Goal: Entertainment & Leisure: Consume media (video, audio)

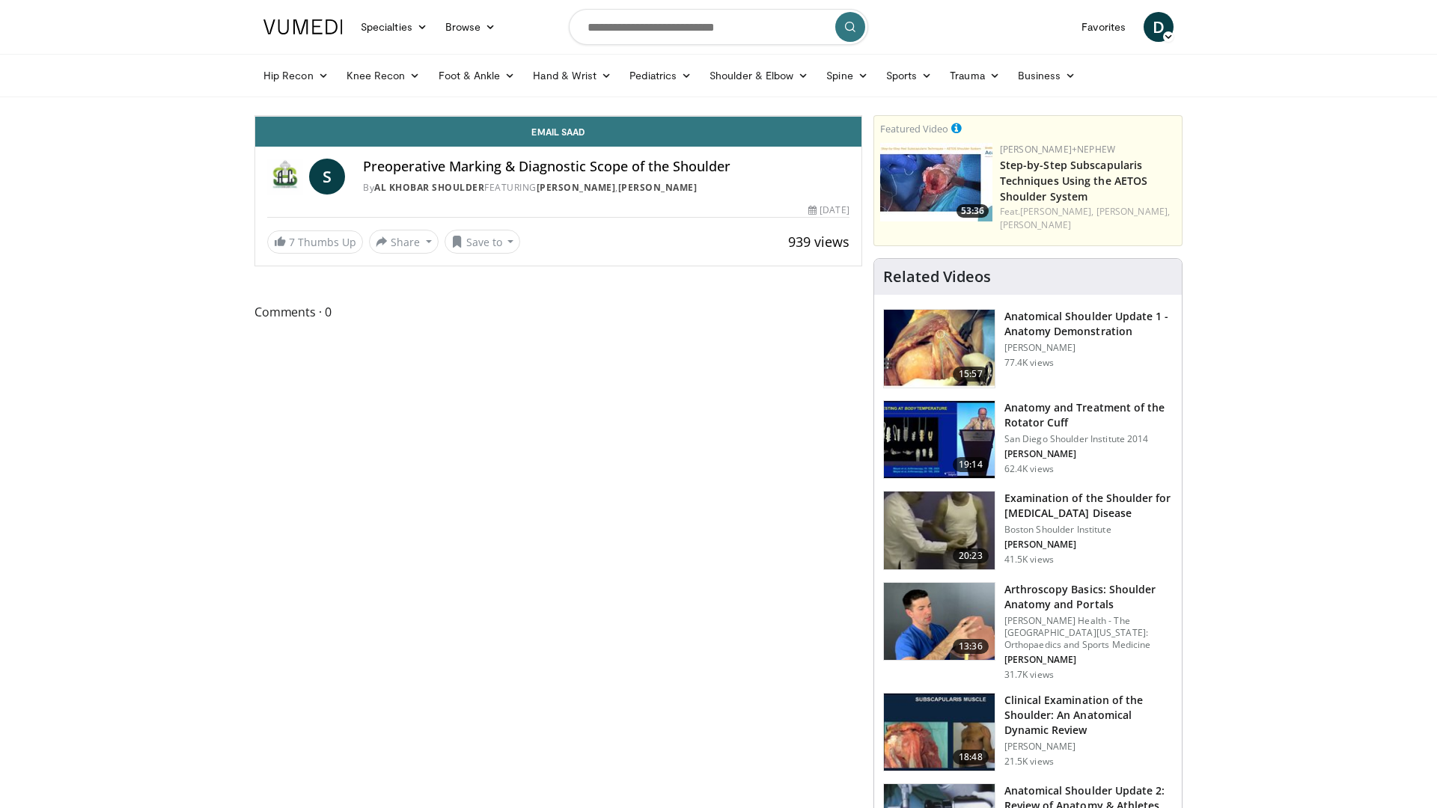
click at [493, 116] on div "10 seconds Tap to unmute" at bounding box center [558, 116] width 606 height 0
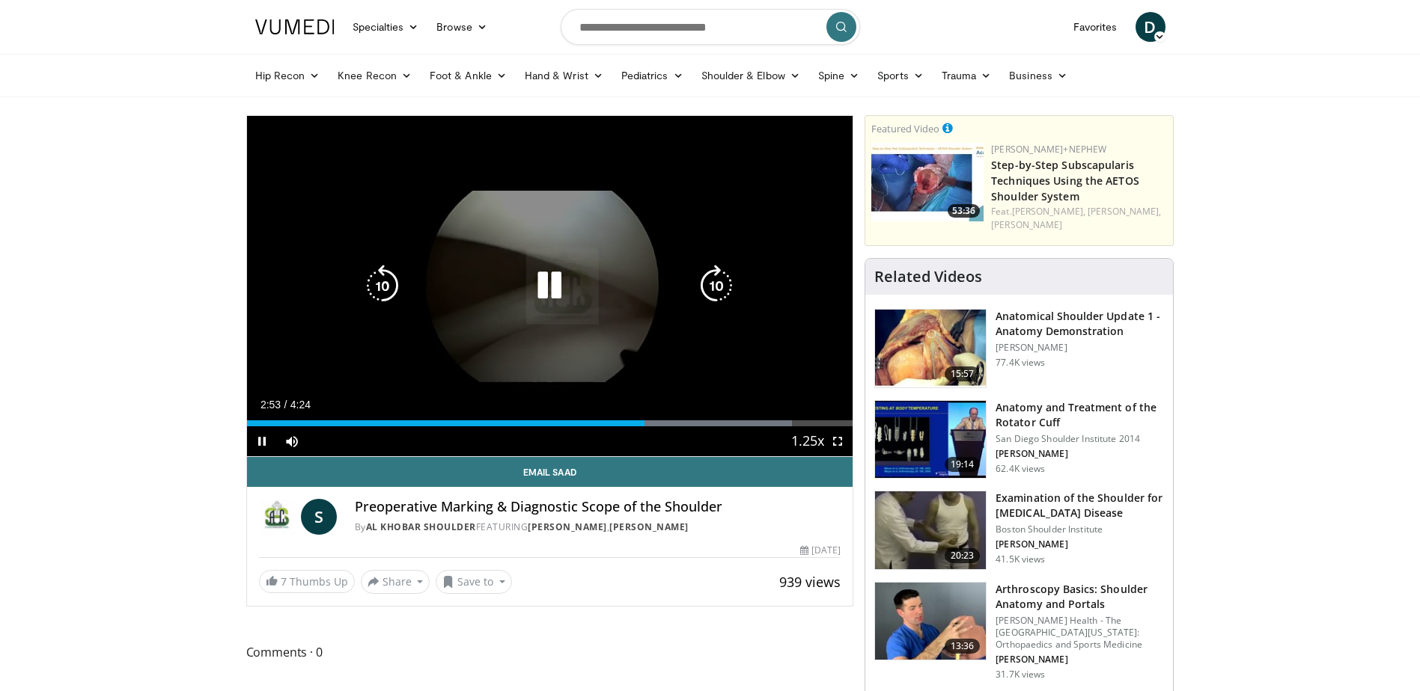
click at [551, 263] on div "10 seconds Tap to unmute" at bounding box center [550, 286] width 606 height 340
click at [547, 287] on icon "Video Player" at bounding box center [549, 286] width 42 height 42
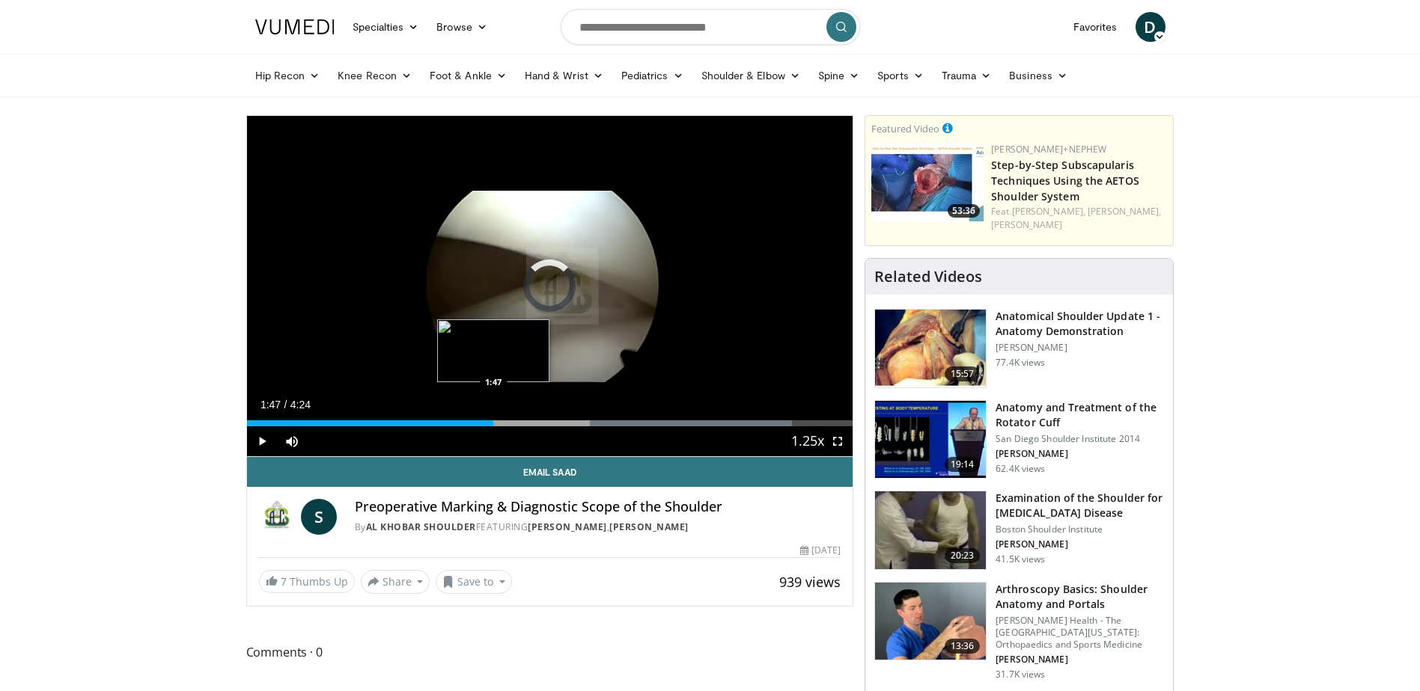
click at [493, 422] on div "1:47" at bounding box center [370, 424] width 247 height 6
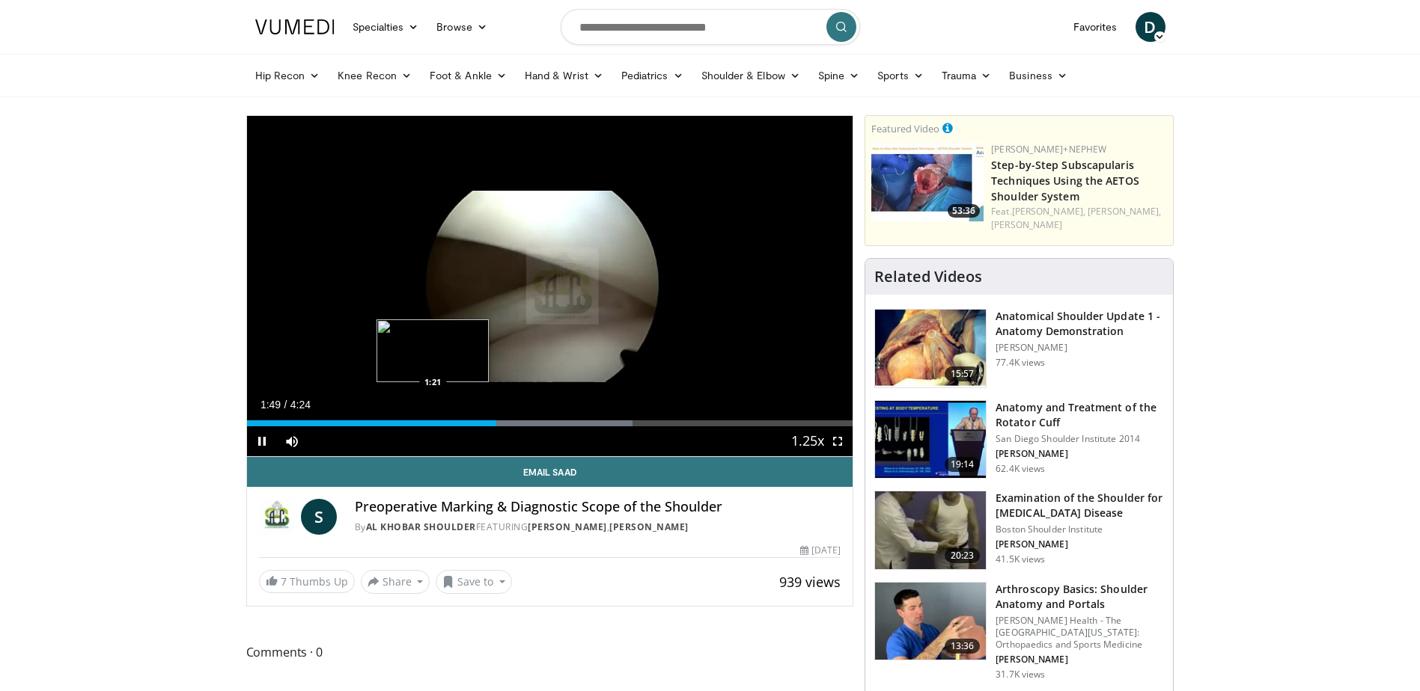
click at [430, 421] on div "1:49" at bounding box center [372, 424] width 250 height 6
click at [442, 421] on div "Loaded : 56.20% 1:22 1:26" at bounding box center [550, 424] width 606 height 6
click at [458, 424] on div "Progress Bar" at bounding box center [458, 424] width 1 height 6
click at [486, 423] on div "Loaded : 56.20% 1:44 1:44" at bounding box center [550, 424] width 606 height 6
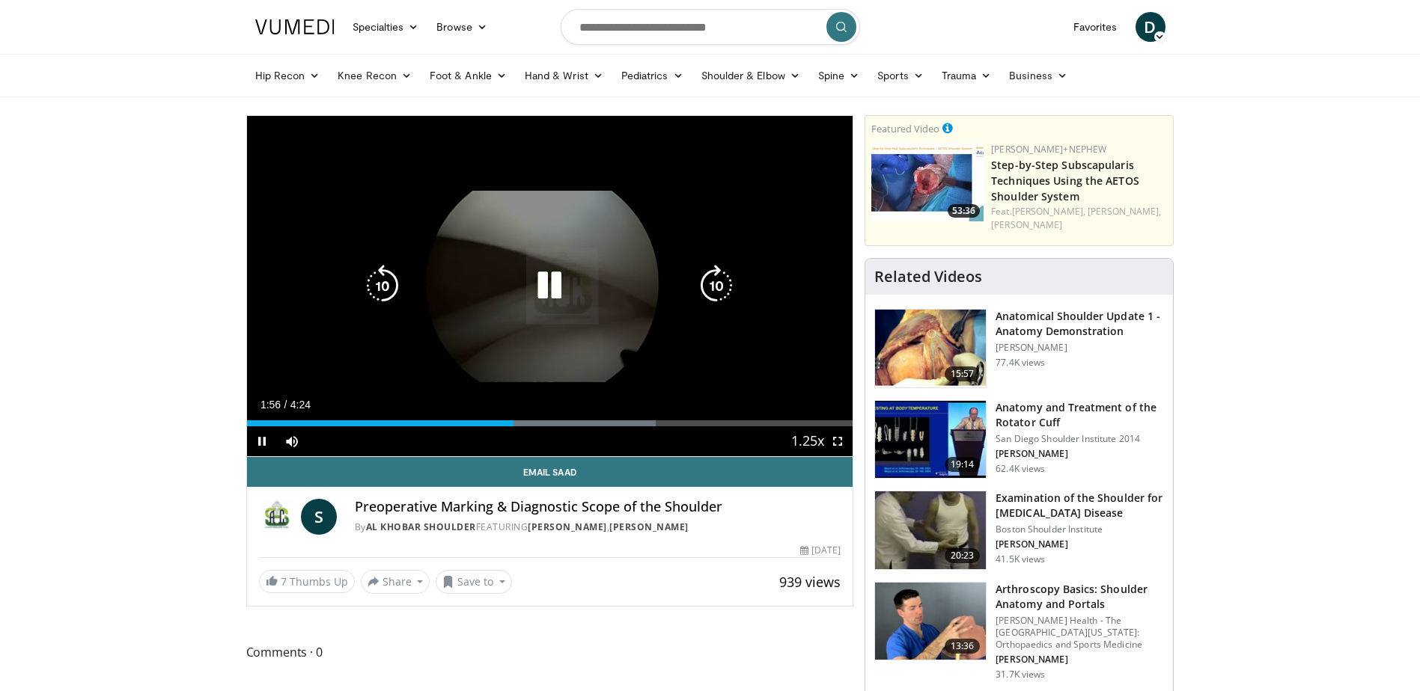
click at [528, 352] on div "10 seconds Tap to unmute" at bounding box center [550, 286] width 606 height 340
click at [511, 316] on div "10 seconds Tap to unmute" at bounding box center [550, 286] width 606 height 340
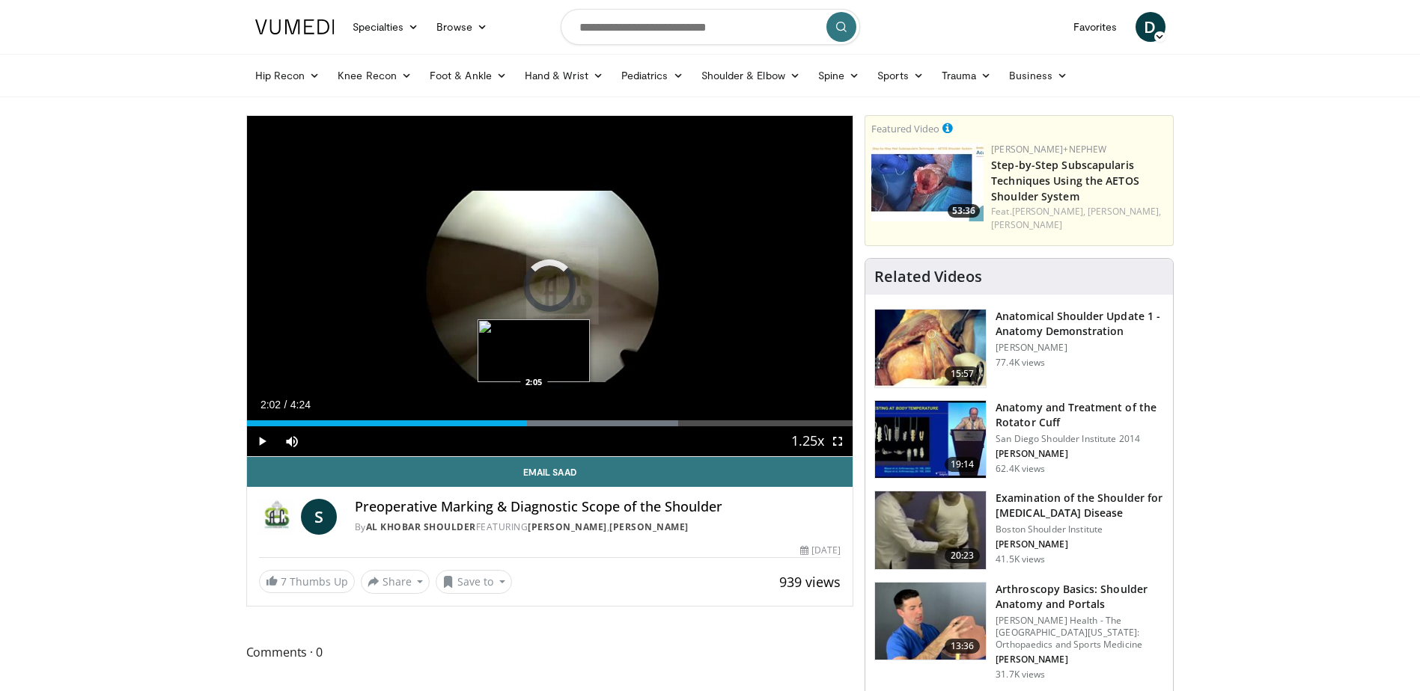
click at [534, 424] on div "Progress Bar" at bounding box center [567, 424] width 221 height 6
click at [548, 421] on div "Progress Bar" at bounding box center [567, 424] width 221 height 6
click at [552, 421] on div "Progress Bar" at bounding box center [590, 424] width 221 height 6
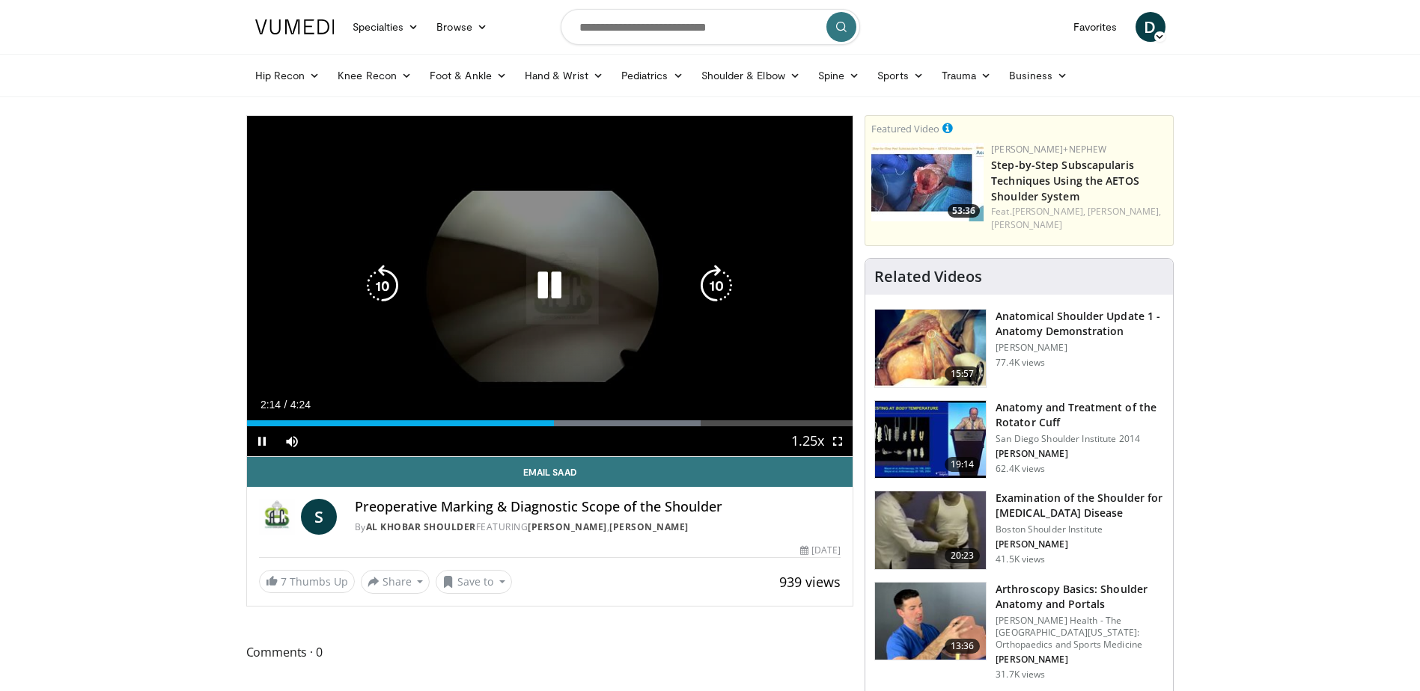
click at [560, 421] on div "Progress Bar" at bounding box center [590, 424] width 221 height 6
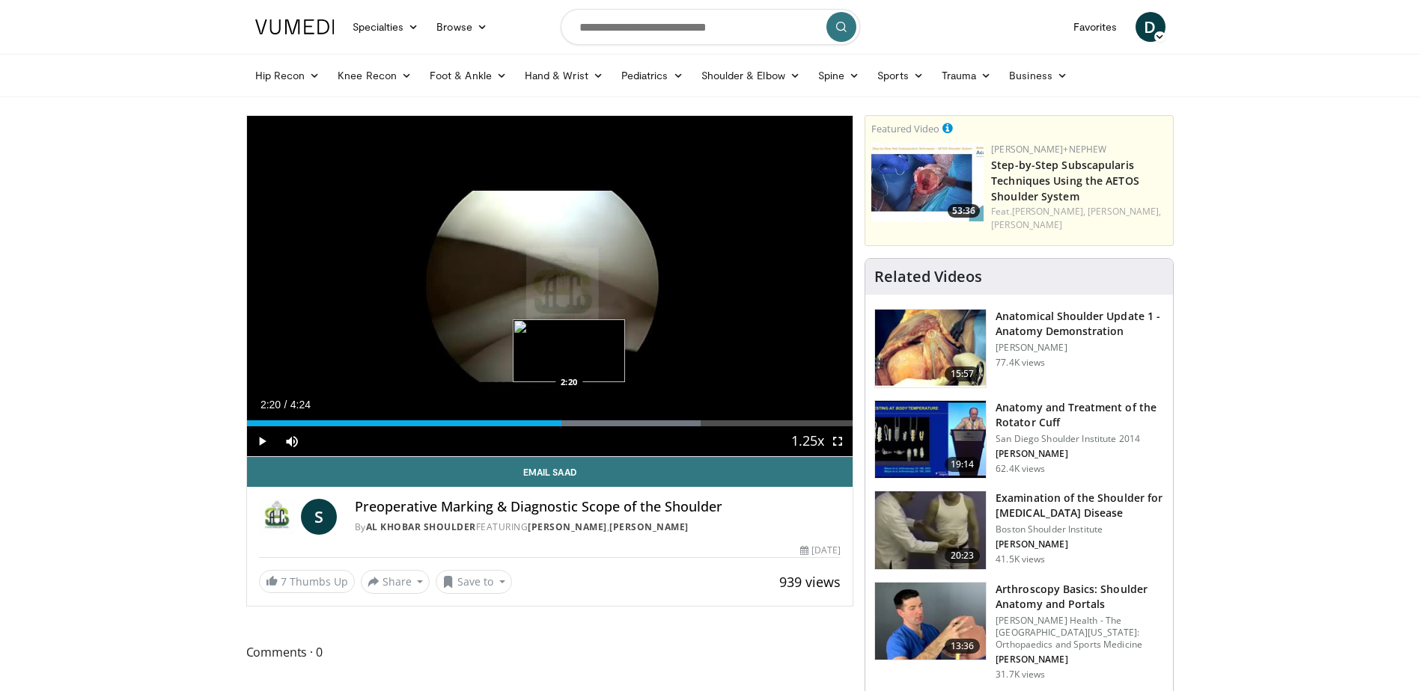
click at [569, 421] on div "Progress Bar" at bounding box center [590, 424] width 221 height 6
click at [834, 444] on span "Video Player" at bounding box center [837, 442] width 30 height 30
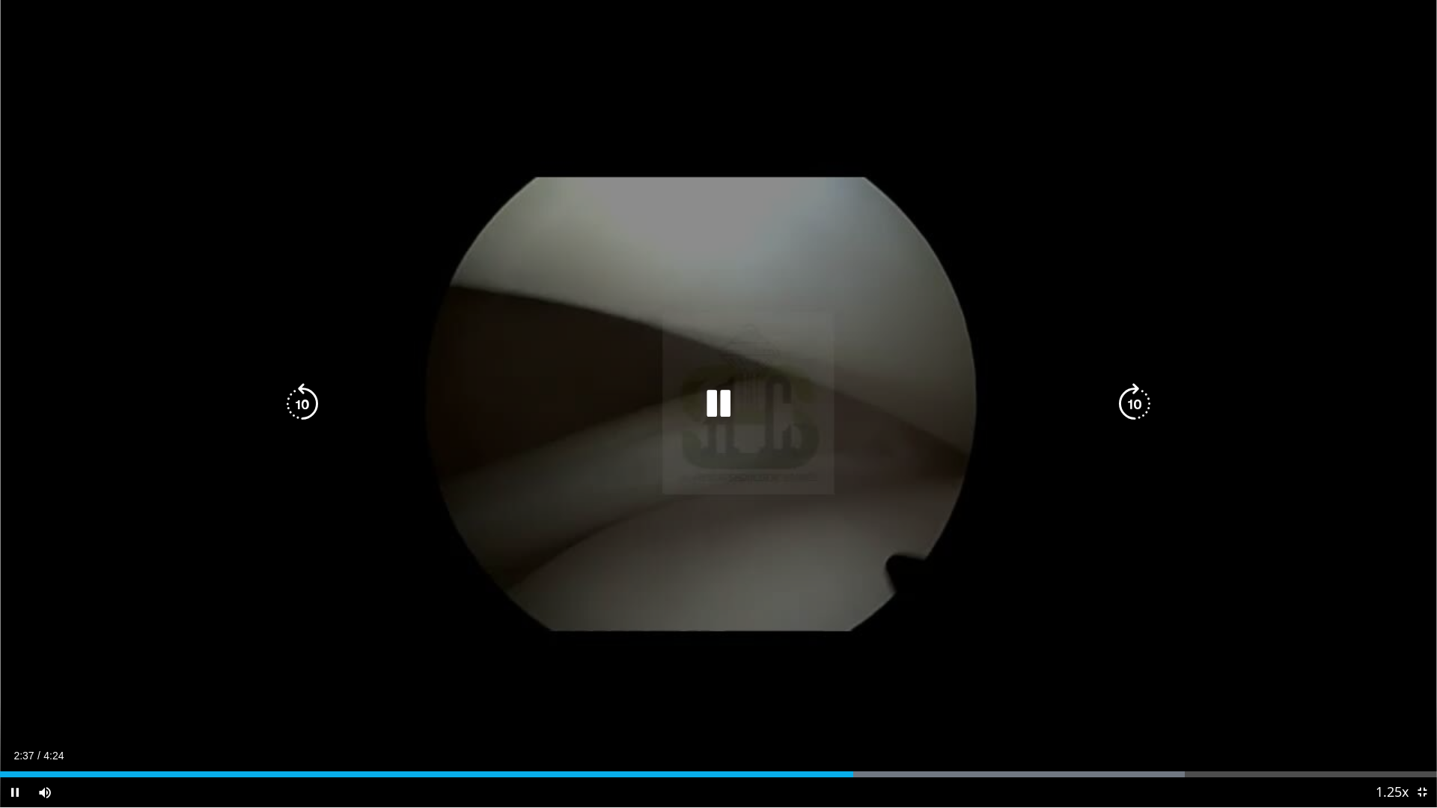
click at [688, 321] on div "10 seconds Tap to unmute" at bounding box center [718, 403] width 1437 height 807
click at [712, 414] on icon "Video Player" at bounding box center [718, 404] width 42 height 42
click at [837, 293] on div "10 seconds Tap to unmute" at bounding box center [718, 403] width 1437 height 807
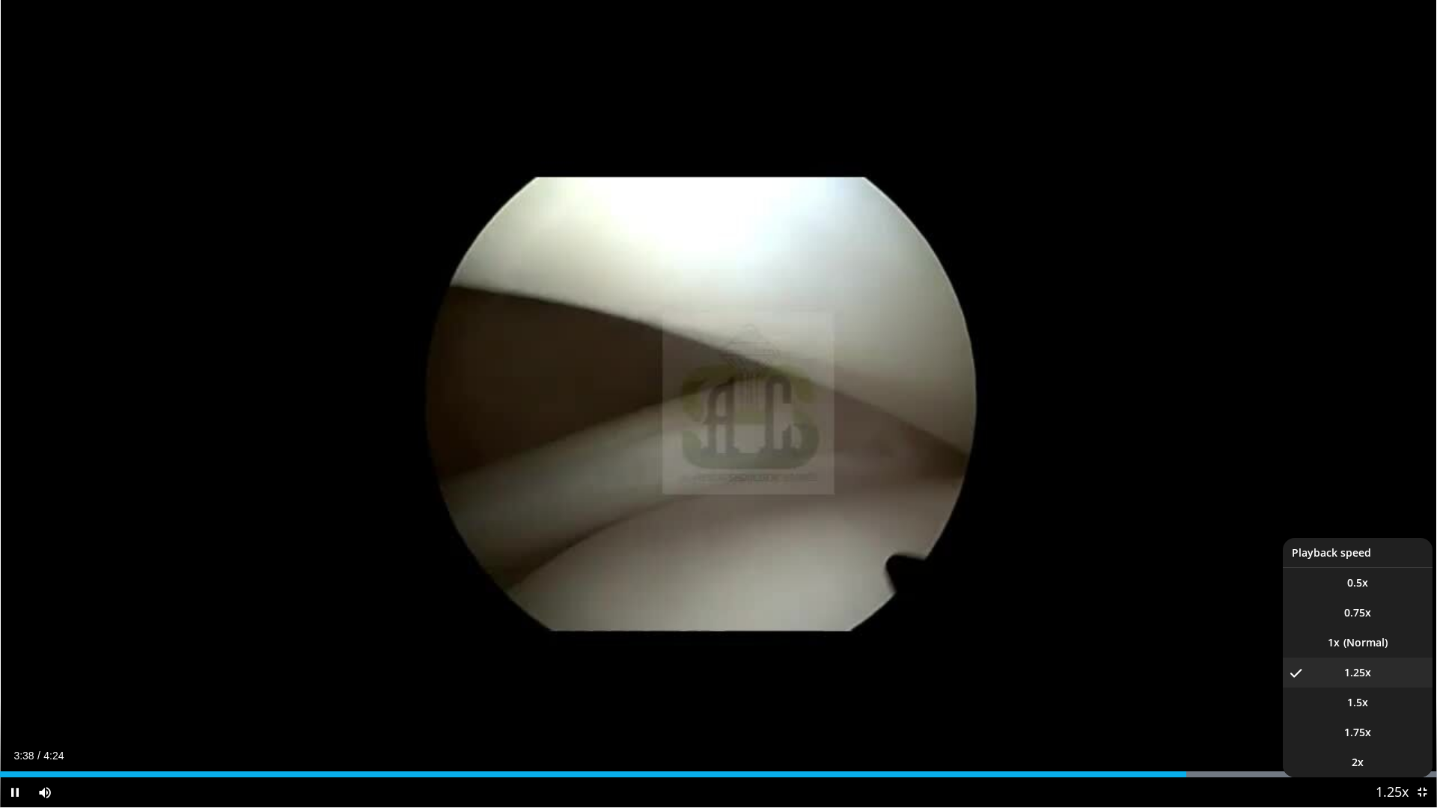
click at [1400, 787] on span "Video Player" at bounding box center [1391, 793] width 21 height 30
click at [1370, 642] on li "1x" at bounding box center [1358, 643] width 150 height 30
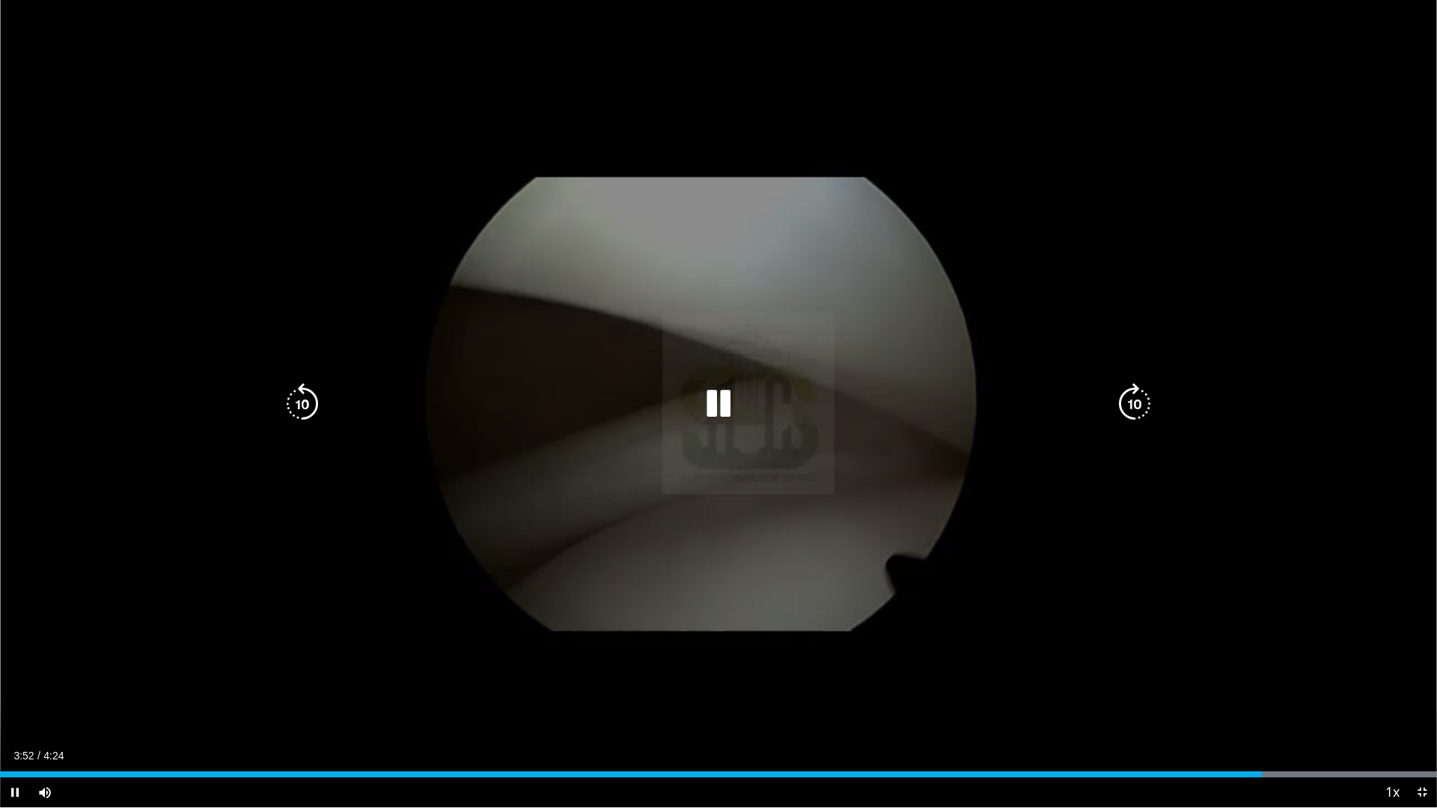
click at [291, 402] on icon "Video Player" at bounding box center [302, 404] width 42 height 42
click at [291, 402] on div "20 seconds Tap to unmute" at bounding box center [718, 403] width 1437 height 807
click at [291, 402] on icon "Video Player" at bounding box center [302, 404] width 42 height 42
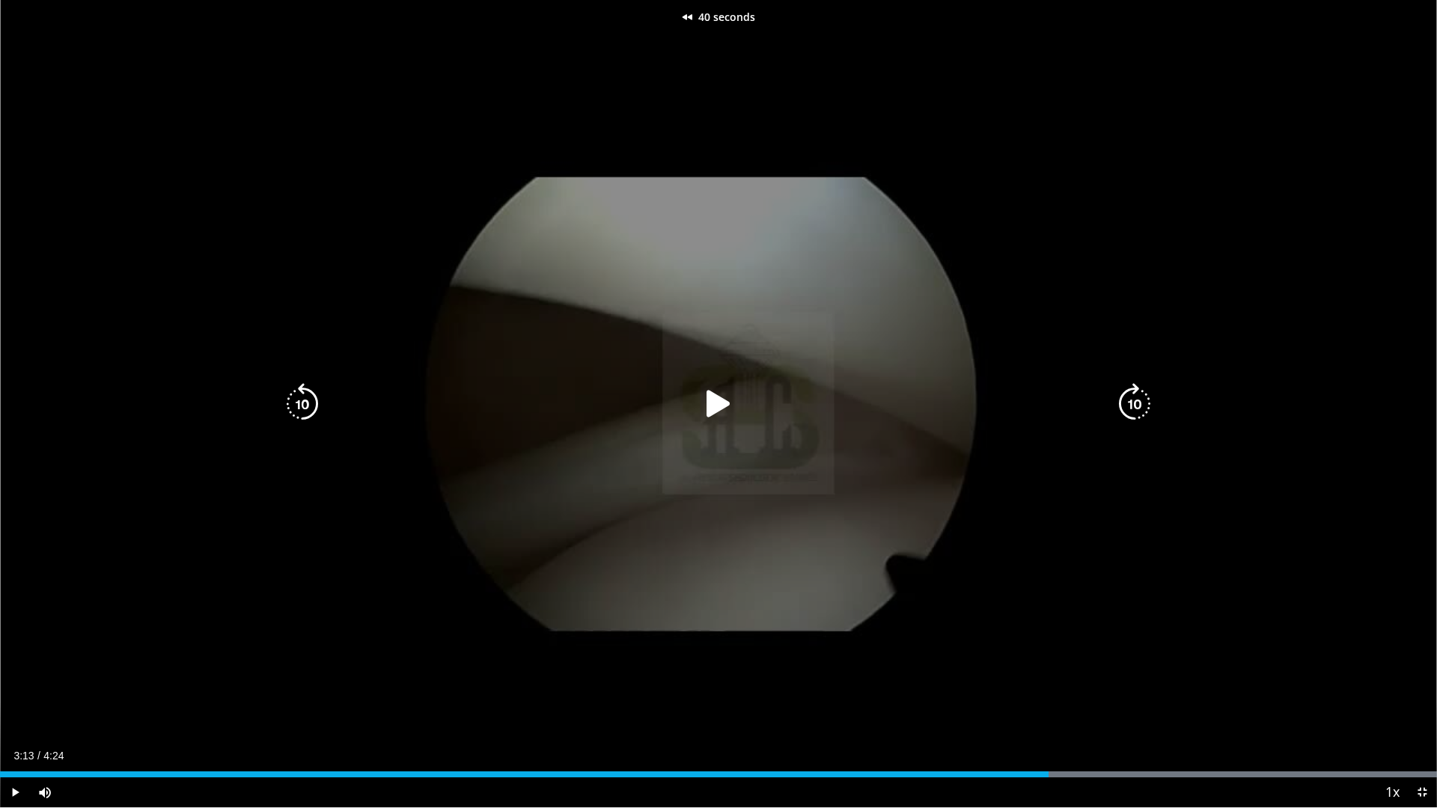
click at [291, 402] on icon "Video Player" at bounding box center [302, 404] width 42 height 42
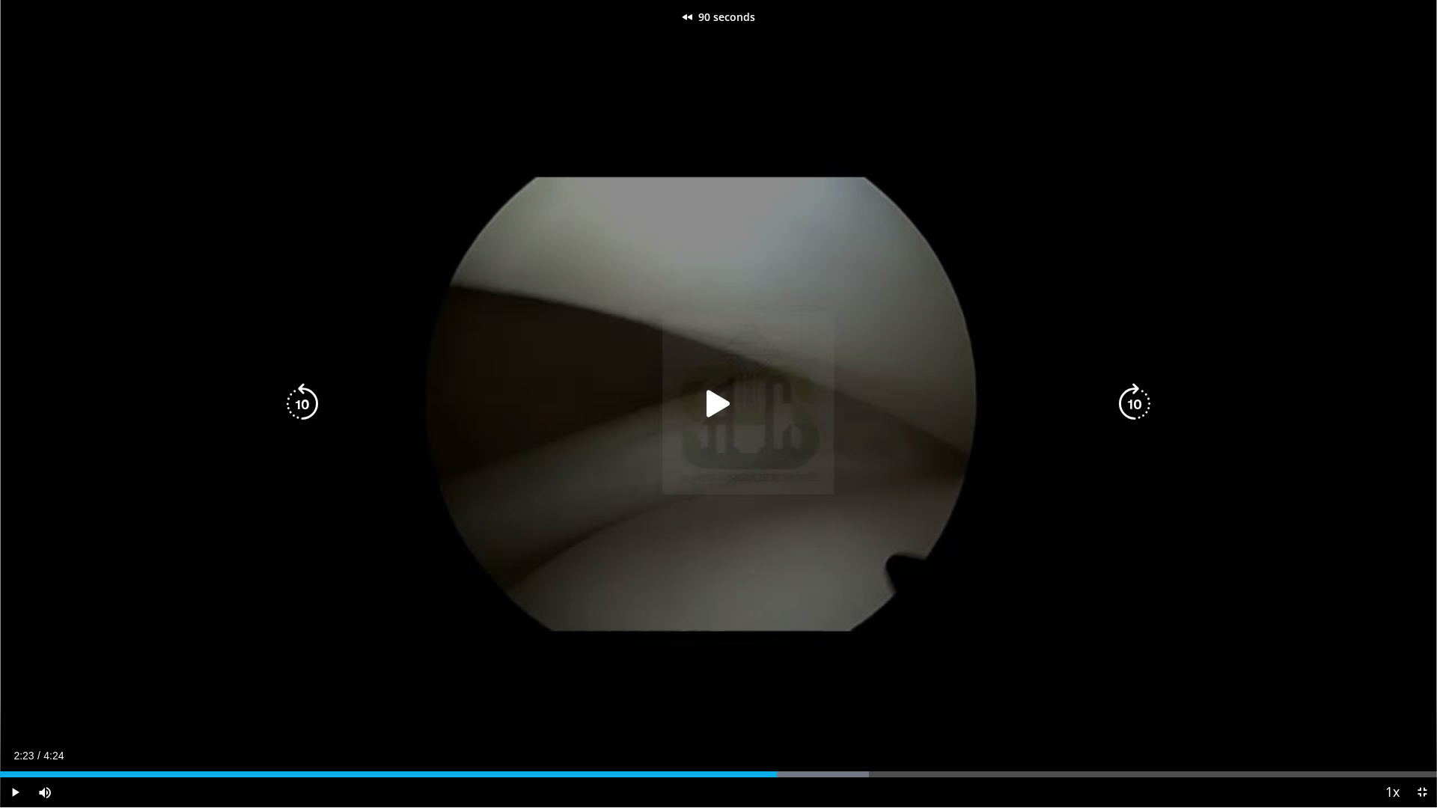
click at [540, 422] on div "90 seconds Tap to unmute" at bounding box center [718, 403] width 1437 height 807
click at [305, 394] on icon "Video Player" at bounding box center [302, 404] width 42 height 42
click at [885, 350] on div "20 seconds Tap to unmute" at bounding box center [718, 403] width 1437 height 807
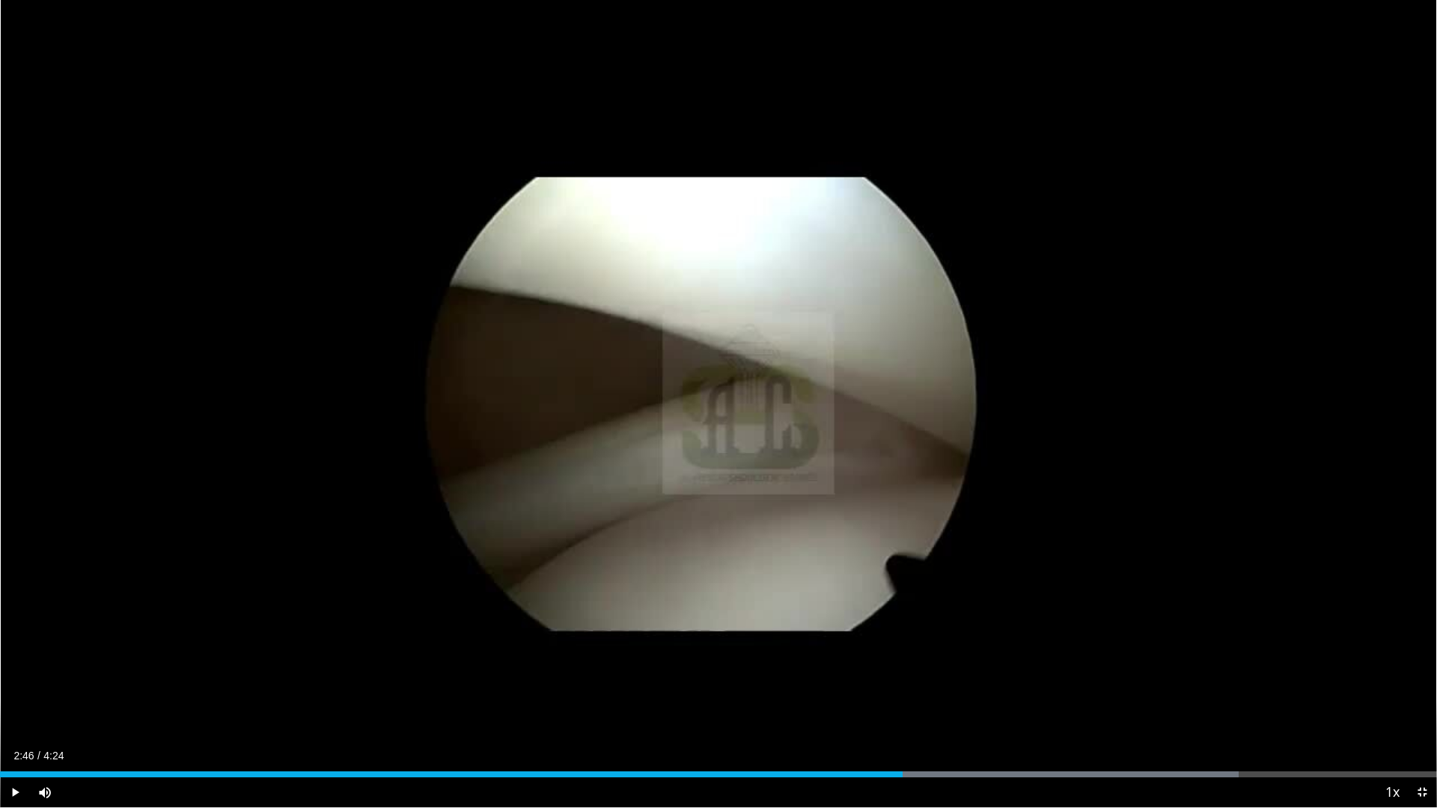
click at [885, 348] on div "20 seconds Tap to unmute" at bounding box center [718, 403] width 1437 height 807
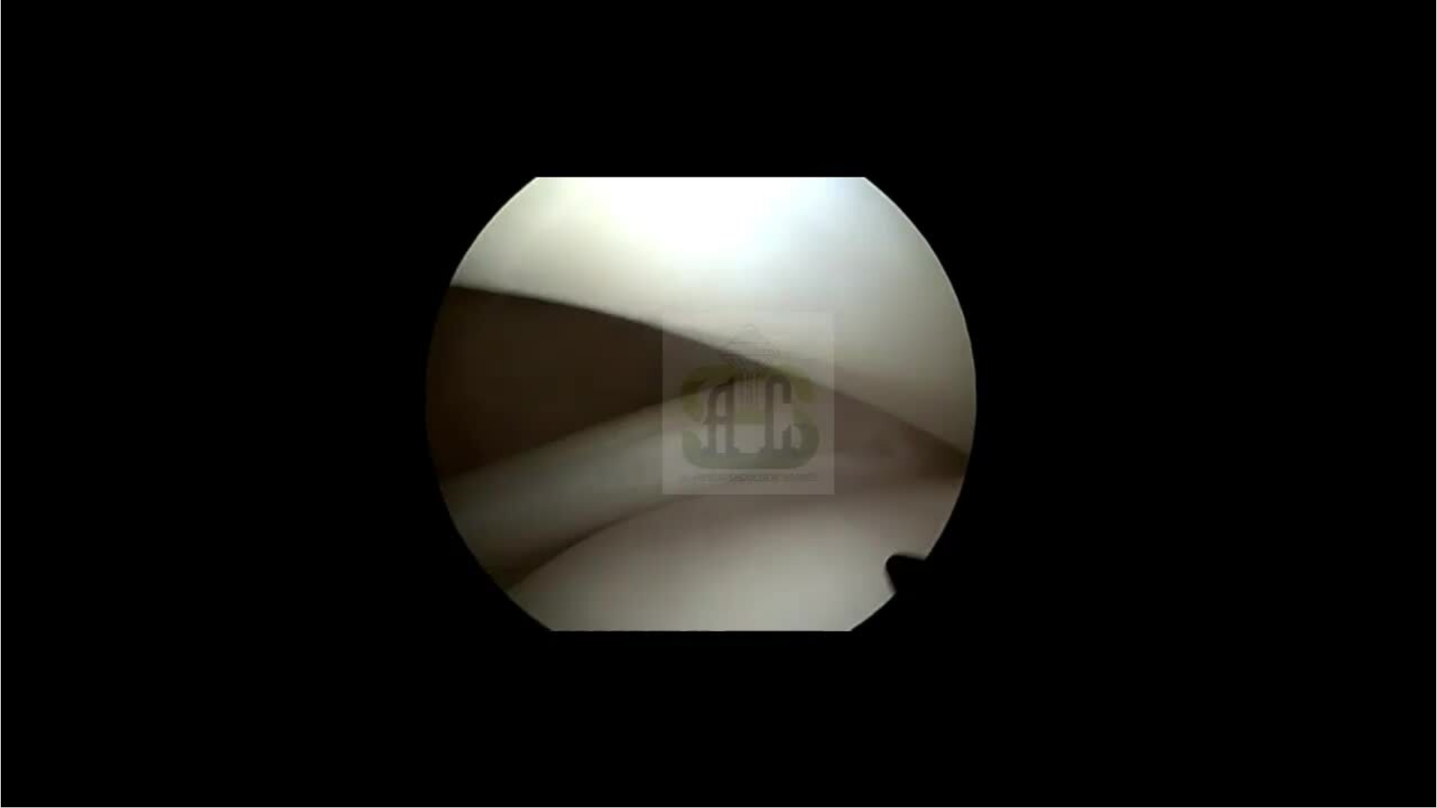
click at [885, 348] on div "20 seconds Tap to unmute" at bounding box center [718, 403] width 1437 height 807
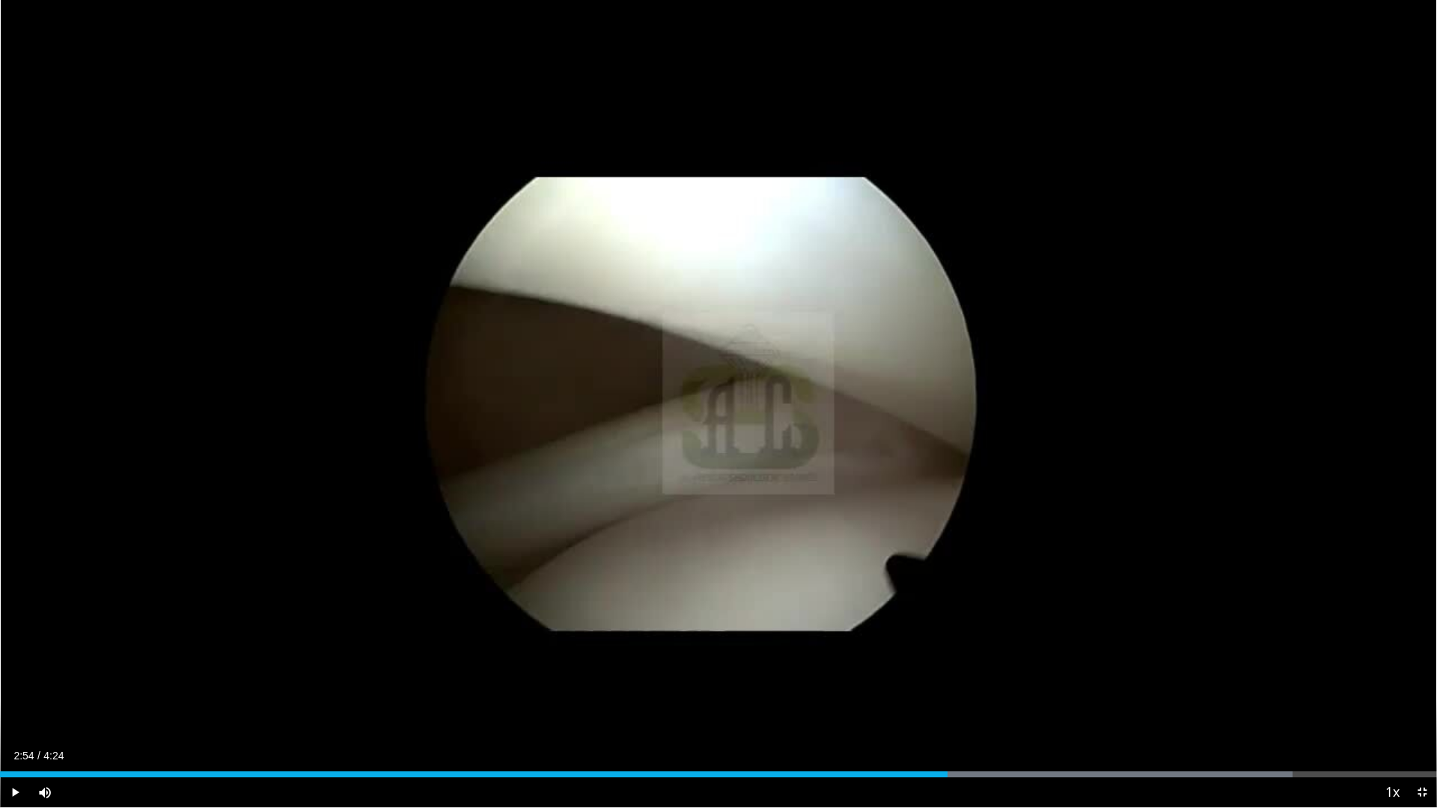
click at [885, 348] on div "20 seconds Tap to unmute" at bounding box center [718, 403] width 1437 height 807
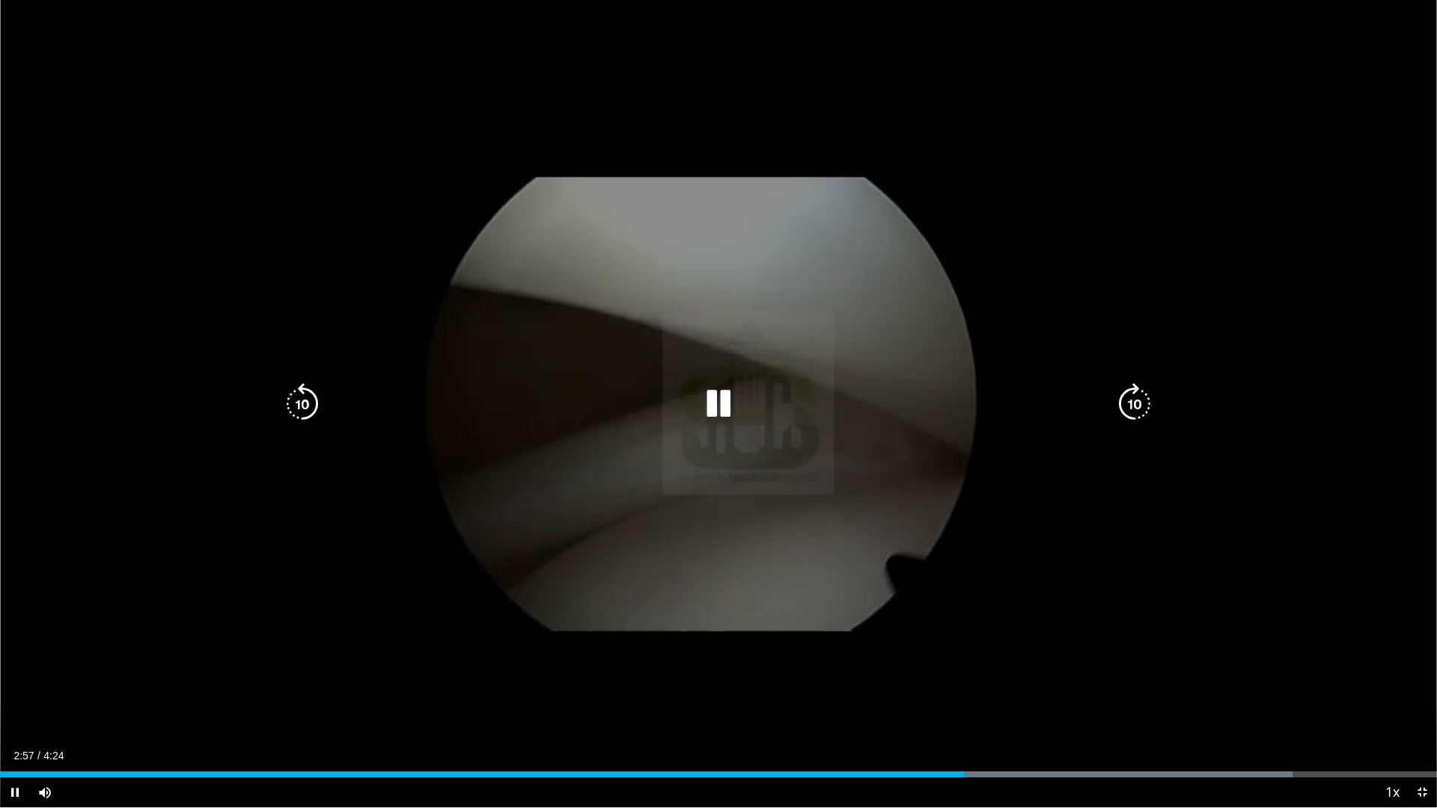
click at [876, 419] on div "20 seconds Tap to unmute" at bounding box center [718, 403] width 1437 height 807
click at [296, 397] on icon "Video Player" at bounding box center [302, 404] width 42 height 42
click at [854, 409] on div "Video Player" at bounding box center [718, 404] width 862 height 30
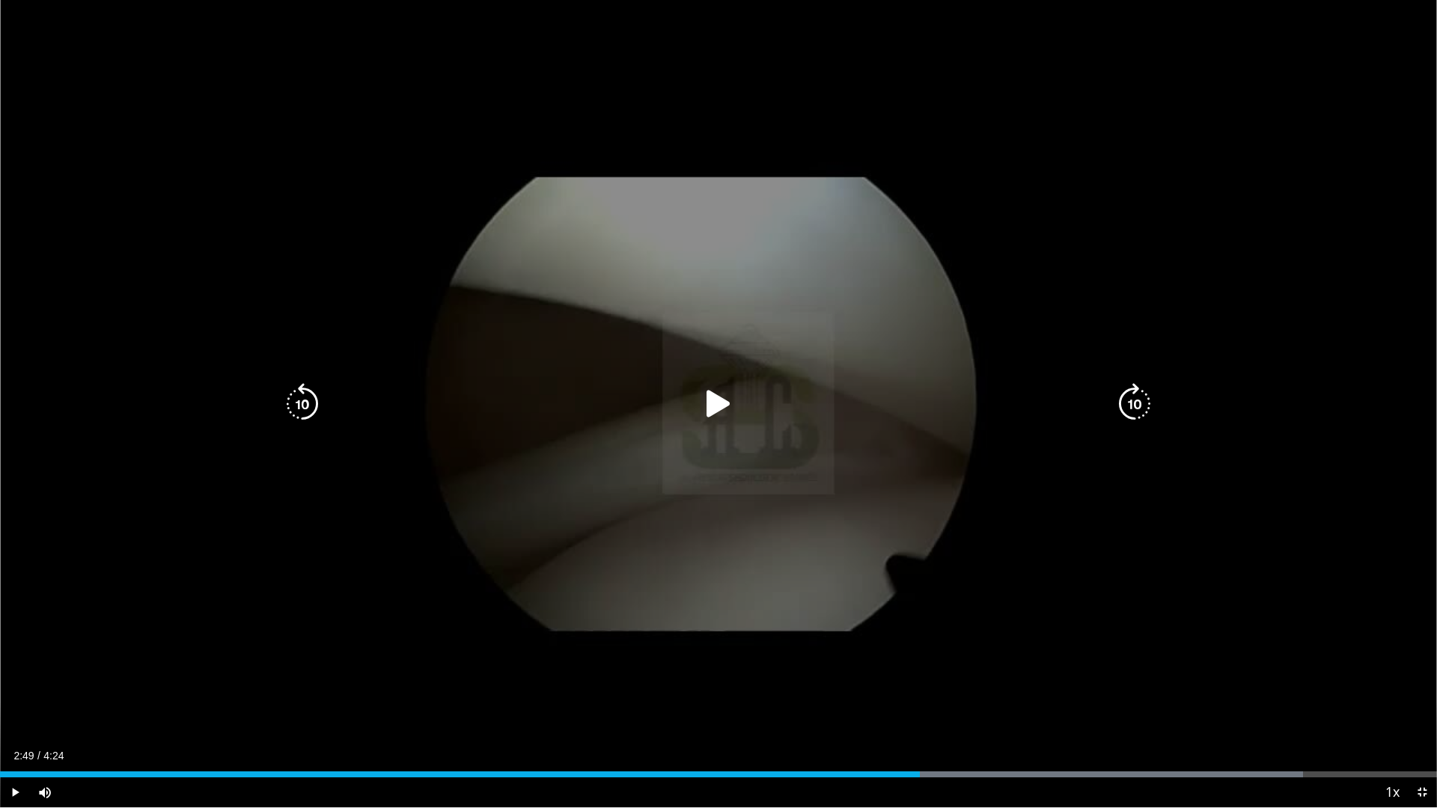
click at [725, 397] on icon "Video Player" at bounding box center [718, 404] width 42 height 42
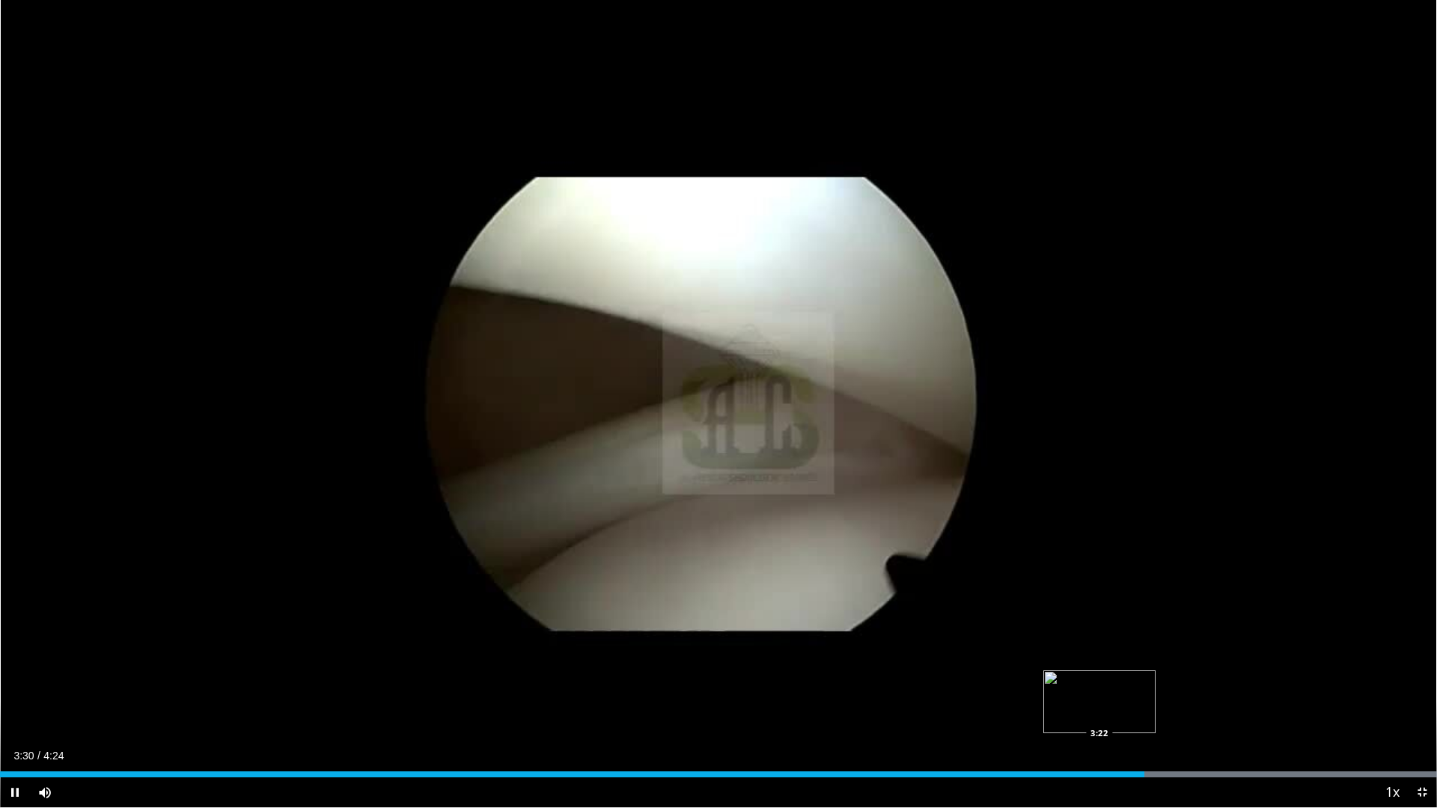
click at [1099, 773] on div "3:30" at bounding box center [572, 775] width 1144 height 6
click at [1066, 773] on div "3:22" at bounding box center [550, 775] width 1100 height 6
click at [1029, 772] on div "Loaded : 100.00% 3:09 3:09" at bounding box center [718, 775] width 1437 height 6
click at [891, 771] on div "Loaded : 100.00% 3:16 2:44" at bounding box center [718, 770] width 1437 height 14
click at [913, 771] on div "Loaded : 89.94% 2:52 2:48" at bounding box center [718, 770] width 1437 height 14
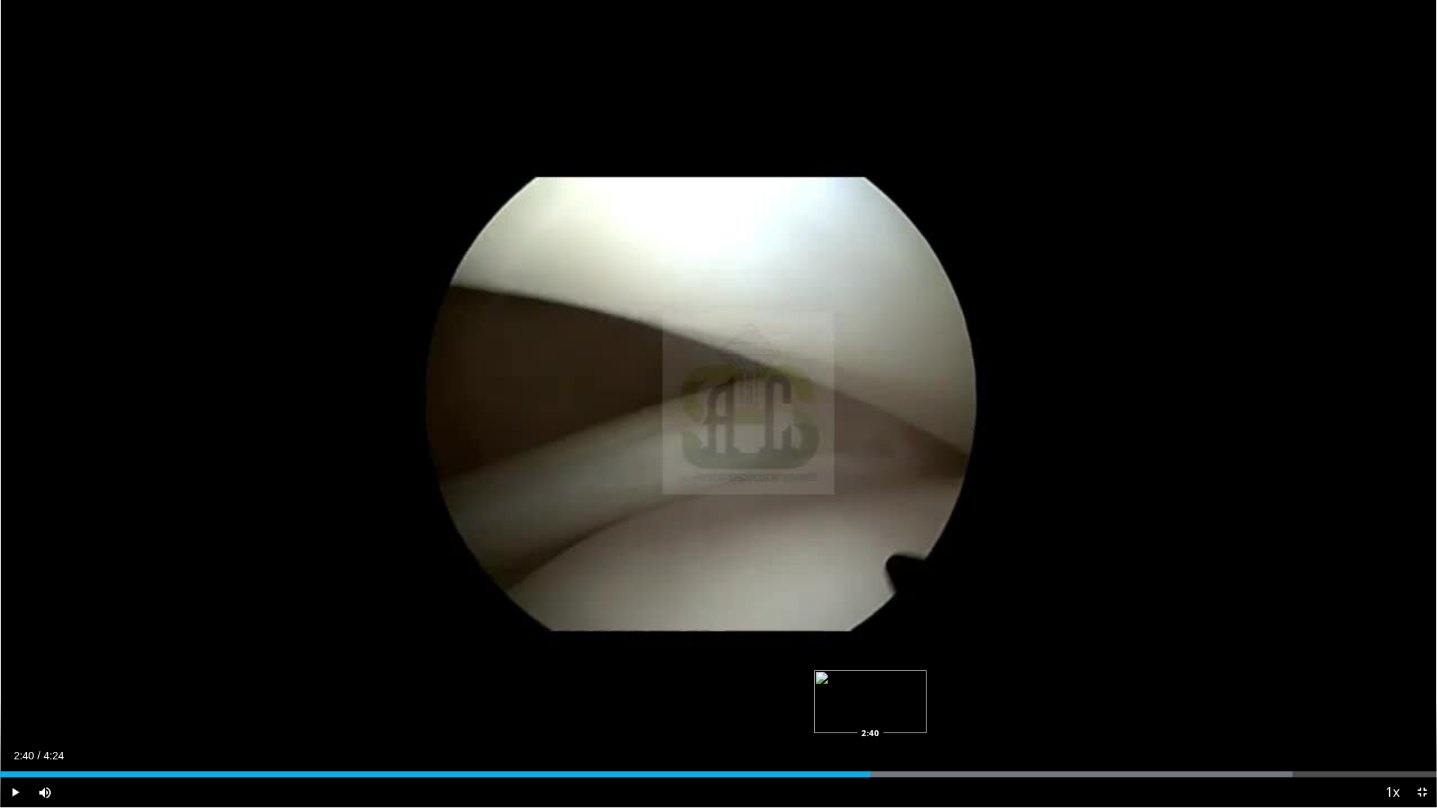
click at [870, 768] on div "Loaded : 89.94% 2:40 2:40" at bounding box center [718, 770] width 1437 height 14
click at [847, 772] on div "2:43" at bounding box center [443, 775] width 886 height 6
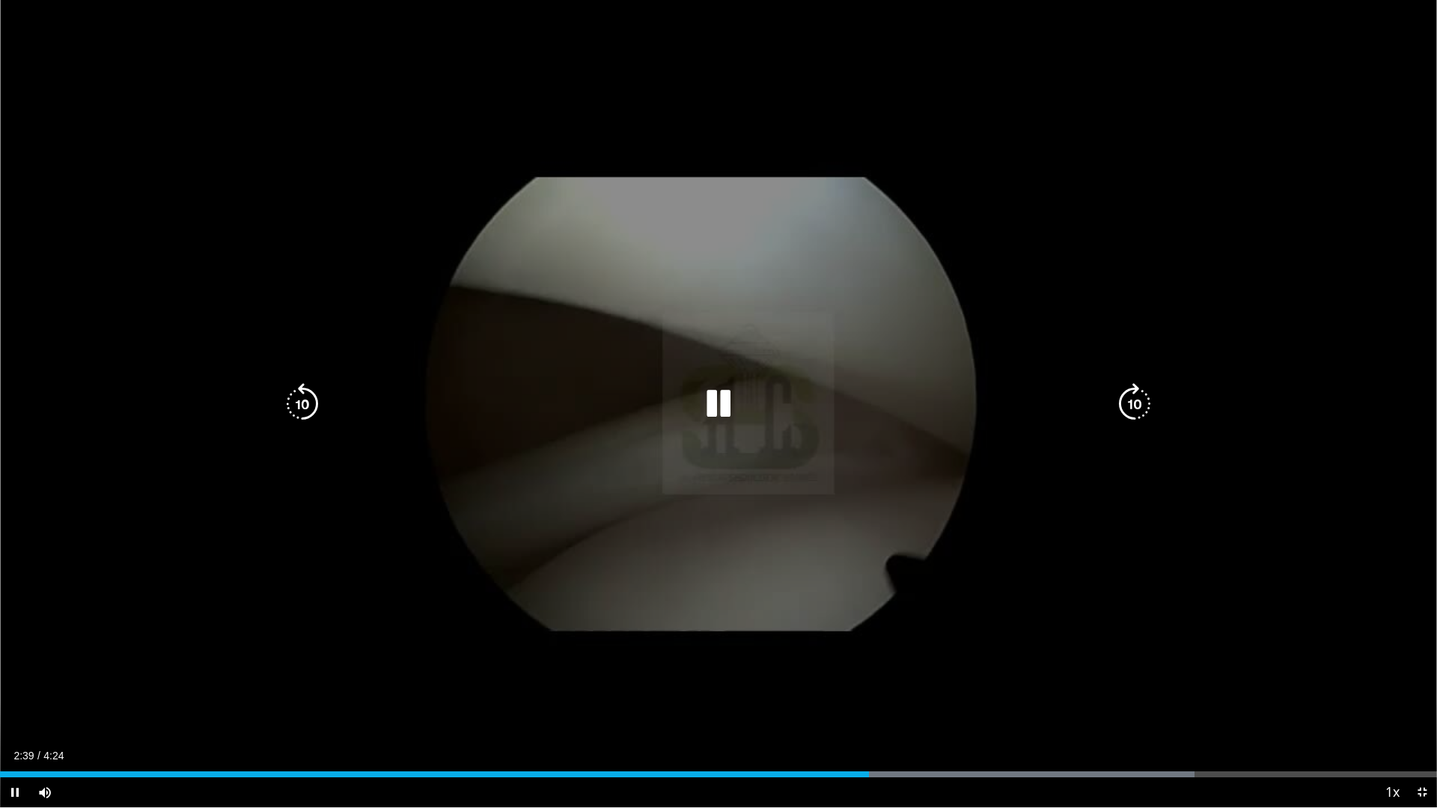
click at [318, 405] on icon "Video Player" at bounding box center [302, 404] width 42 height 42
click at [608, 334] on div "10 seconds Tap to unmute" at bounding box center [718, 403] width 1437 height 807
click at [716, 407] on icon "Video Player" at bounding box center [718, 404] width 42 height 42
click at [603, 481] on div "10 seconds Tap to unmute" at bounding box center [718, 403] width 1437 height 807
click at [308, 393] on icon "Video Player" at bounding box center [302, 404] width 42 height 42
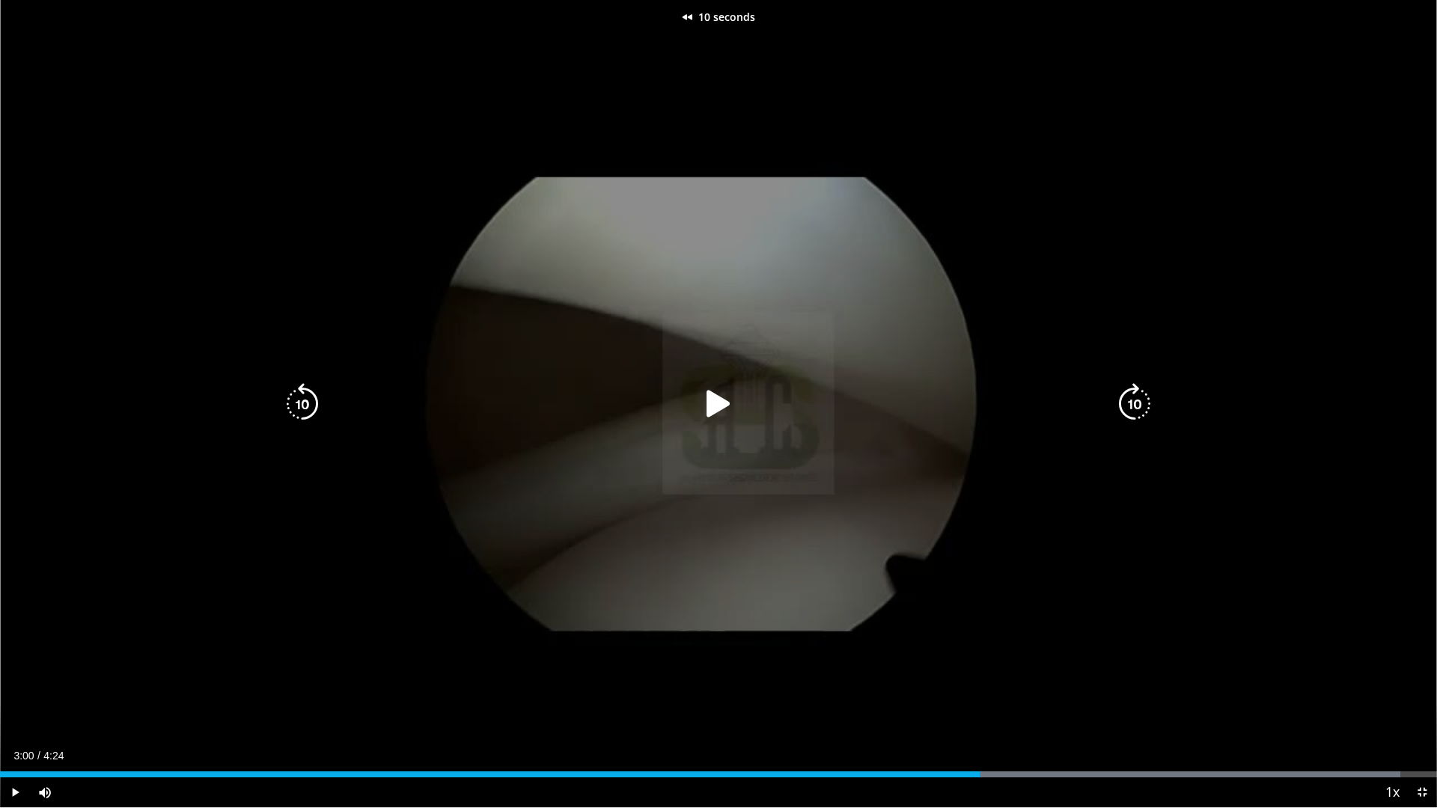
click at [733, 400] on icon "Video Player" at bounding box center [718, 404] width 42 height 42
click at [543, 359] on div "10 seconds Tap to unmute" at bounding box center [718, 403] width 1437 height 807
click at [707, 412] on icon "Video Player" at bounding box center [718, 404] width 42 height 42
click at [721, 405] on icon "Video Player" at bounding box center [718, 404] width 42 height 42
